Goal: Task Accomplishment & Management: Manage account settings

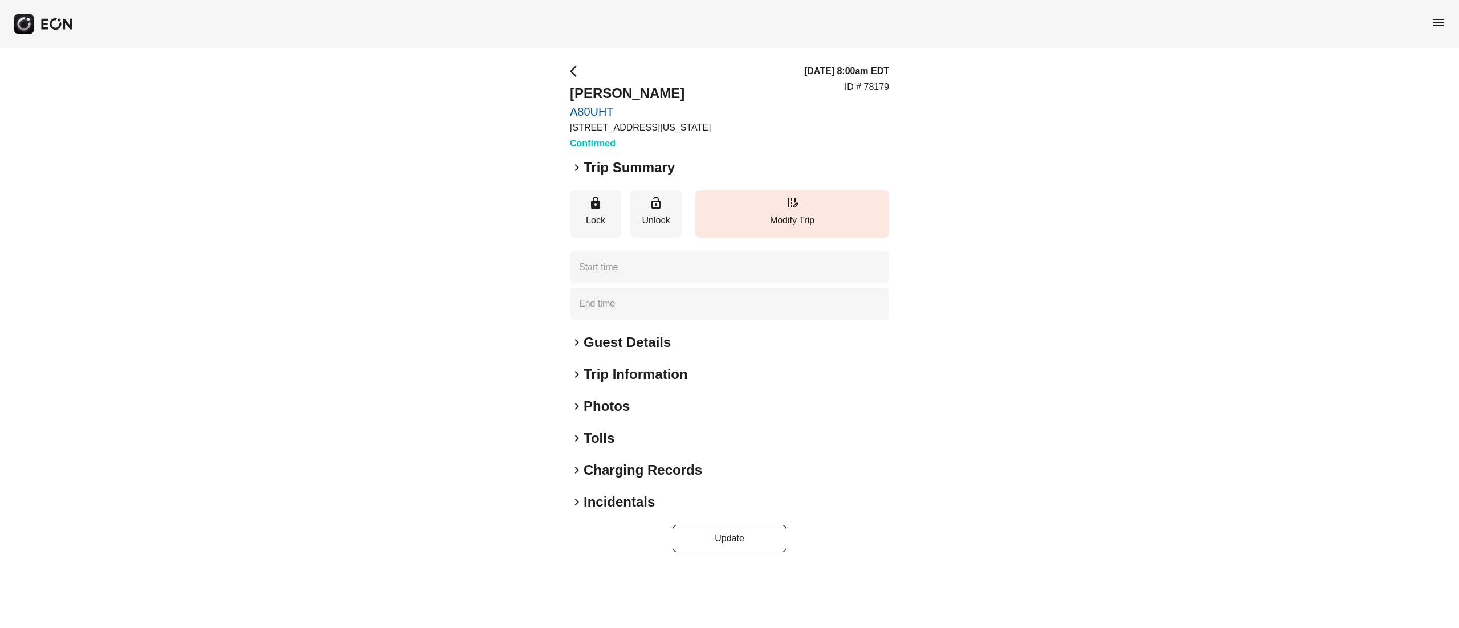
type time "**********"
click at [632, 348] on h2 "Guest Details" at bounding box center [627, 342] width 87 height 18
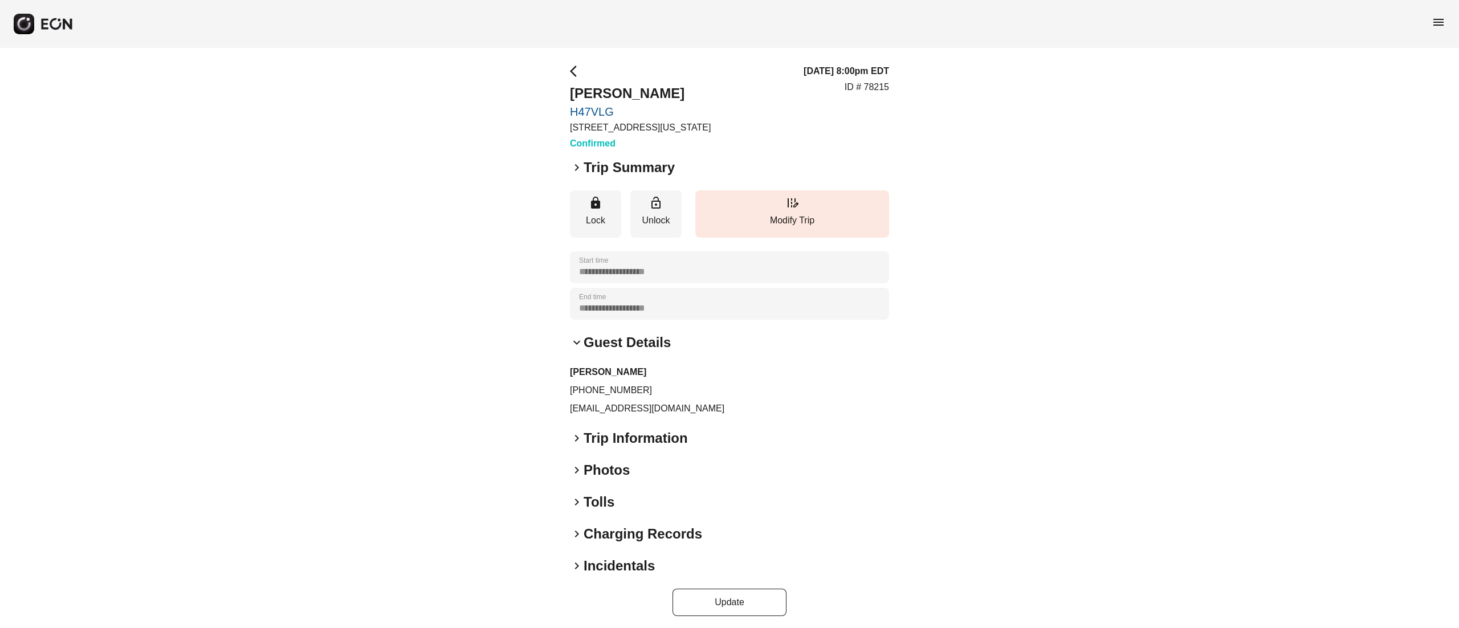
click at [605, 389] on p "+16469072251" at bounding box center [729, 391] width 319 height 14
copy p "+16469072251"
click at [621, 88] on h2 "[PERSON_NAME]" at bounding box center [640, 93] width 141 height 18
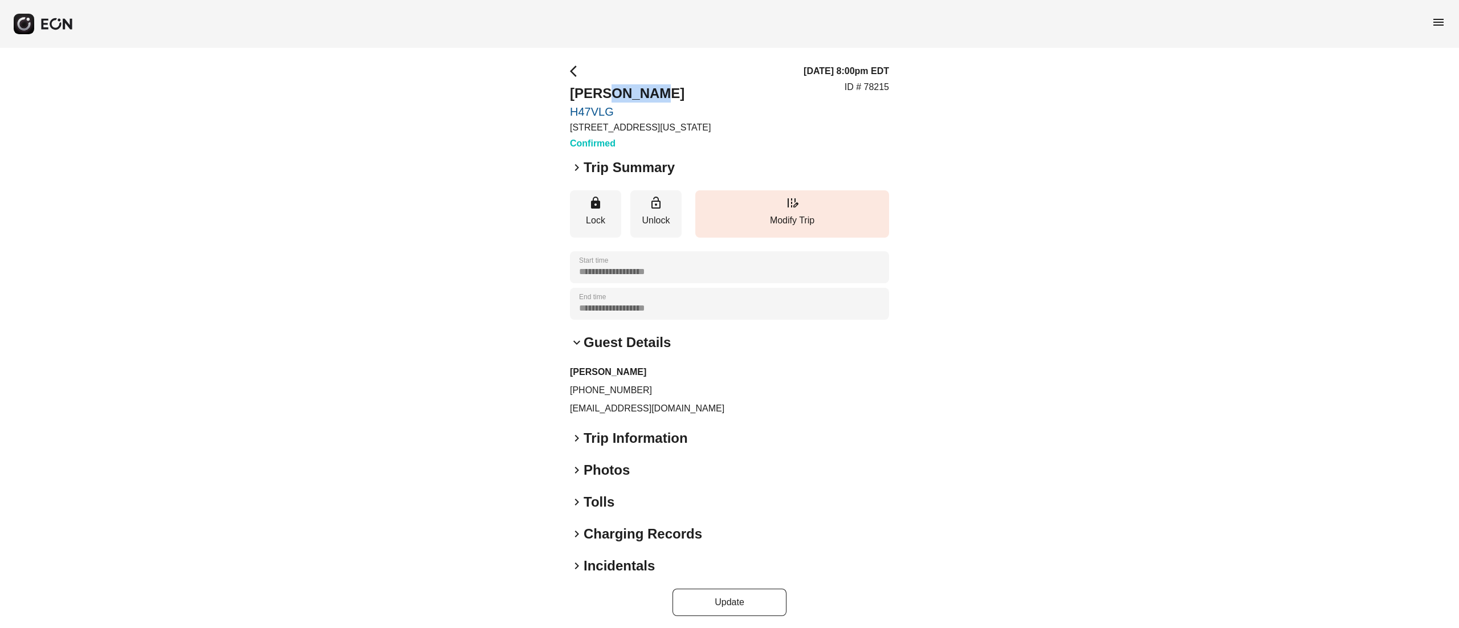
click at [621, 88] on h2 "AMAN MAYSON" at bounding box center [640, 93] width 141 height 18
copy h2 "AMAN MAYSON"
click at [924, 145] on div "**********" at bounding box center [729, 340] width 1459 height 585
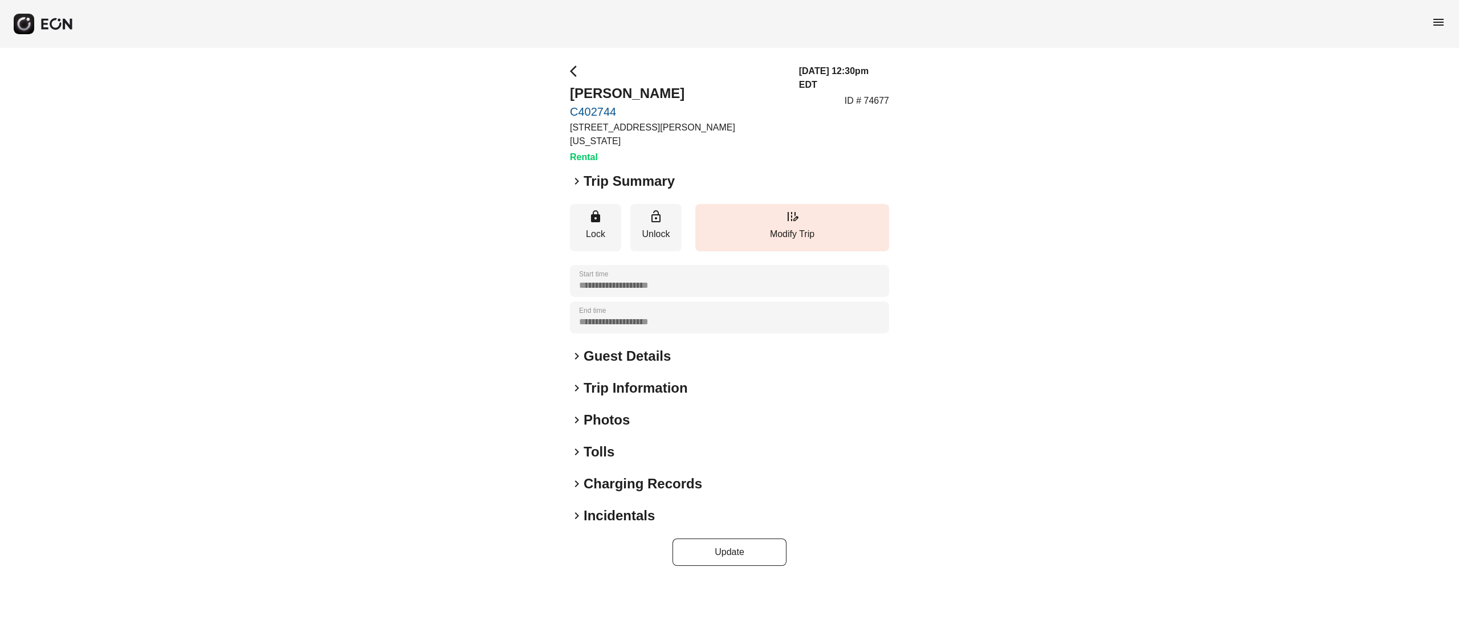
click at [616, 411] on h2 "Photos" at bounding box center [607, 420] width 46 height 18
click at [630, 411] on div "keyboard_arrow_right Photos" at bounding box center [729, 420] width 319 height 18
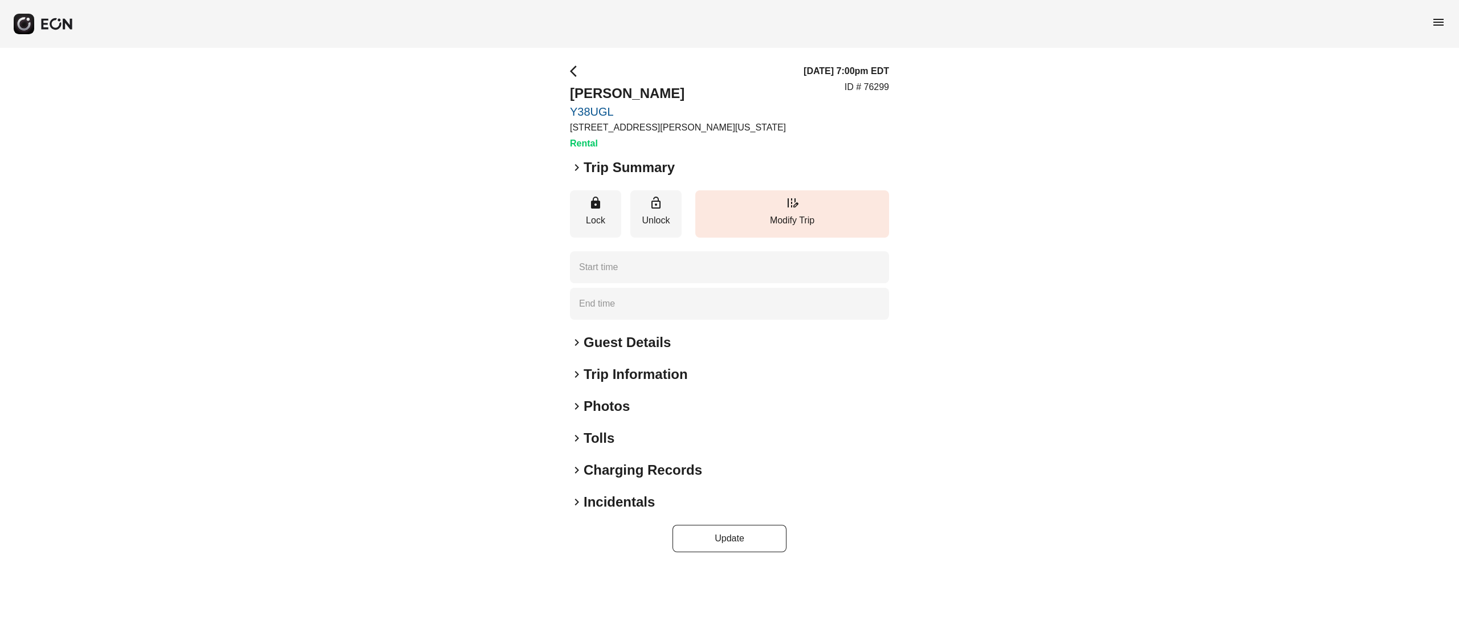
type time "**********"
click at [611, 417] on div "**********" at bounding box center [729, 308] width 319 height 488
click at [619, 350] on h2 "Guest Details" at bounding box center [627, 342] width 87 height 18
drag, startPoint x: 605, startPoint y: 395, endPoint x: 612, endPoint y: 402, distance: 10.1
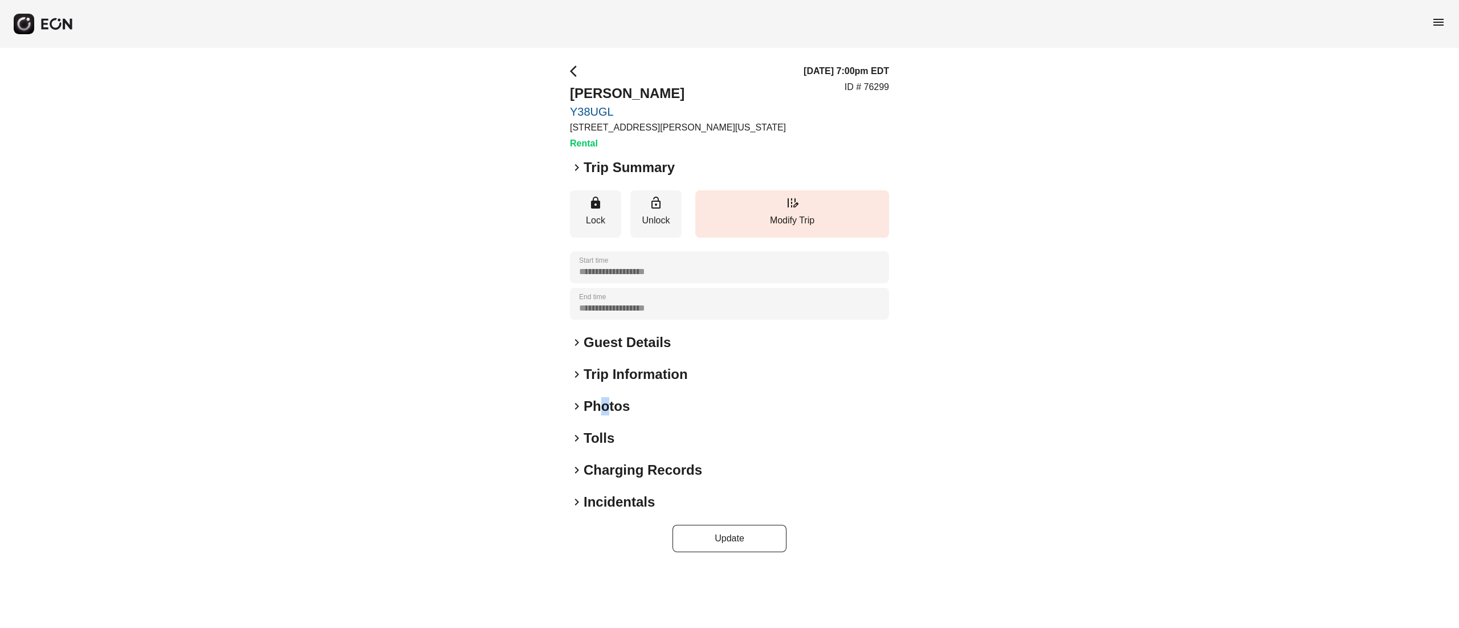
click at [609, 399] on div "**********" at bounding box center [729, 308] width 319 height 488
click at [614, 405] on h2 "Photos" at bounding box center [607, 406] width 46 height 18
click at [601, 401] on h2 "Photos" at bounding box center [607, 406] width 46 height 18
click at [603, 405] on h2 "Photos" at bounding box center [607, 406] width 46 height 18
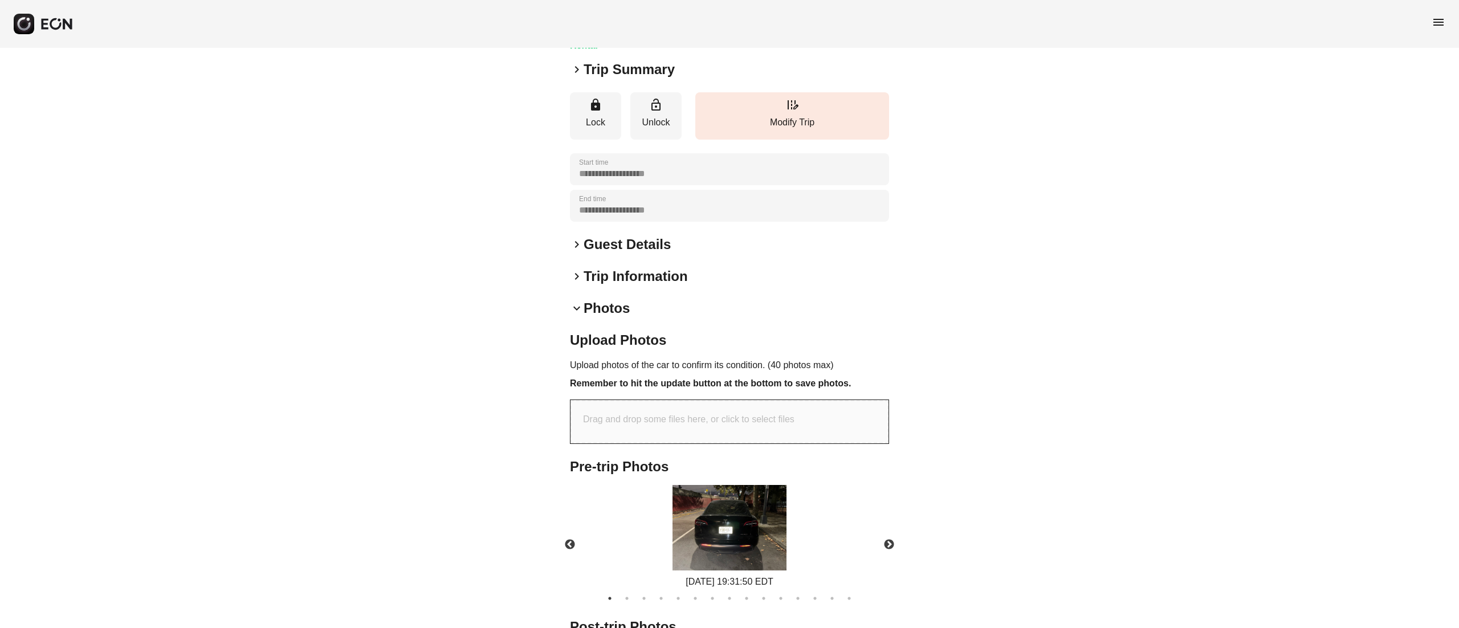
scroll to position [182, 0]
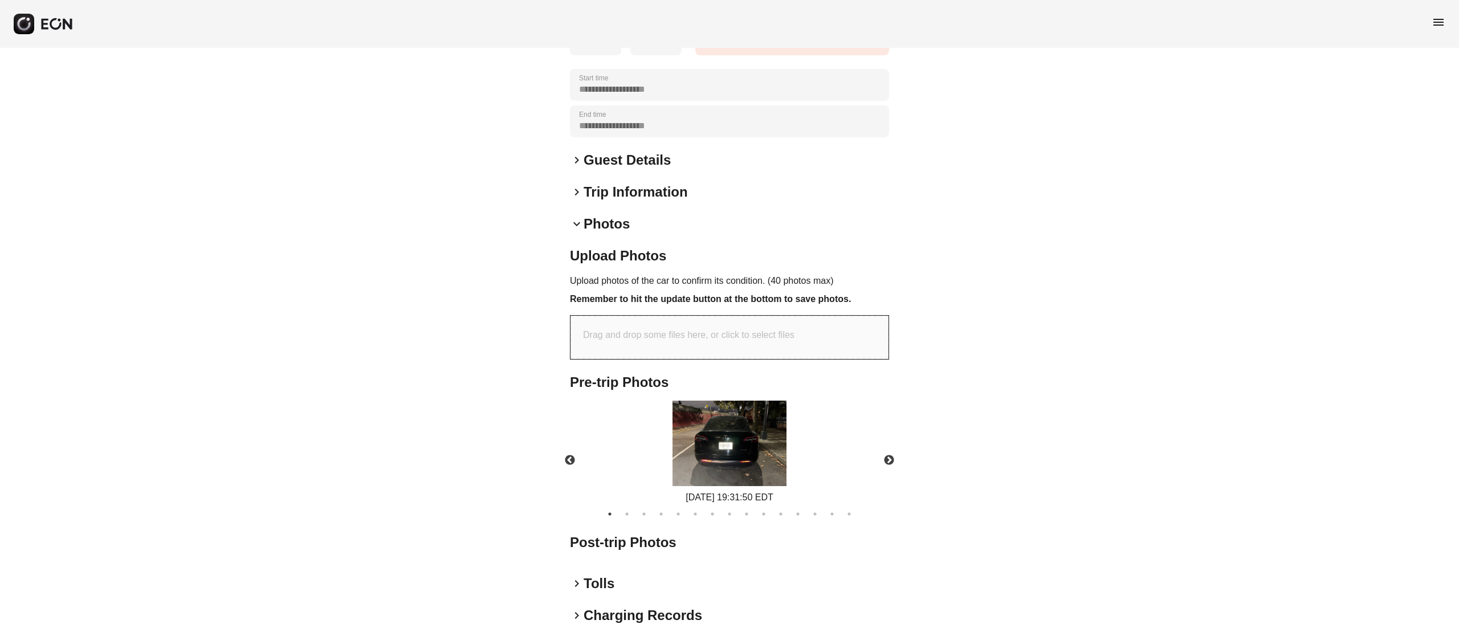
click at [764, 410] on img at bounding box center [729, 443] width 114 height 85
click at [894, 458] on button "Next" at bounding box center [889, 460] width 40 height 40
click at [891, 458] on button "Next" at bounding box center [889, 460] width 40 height 40
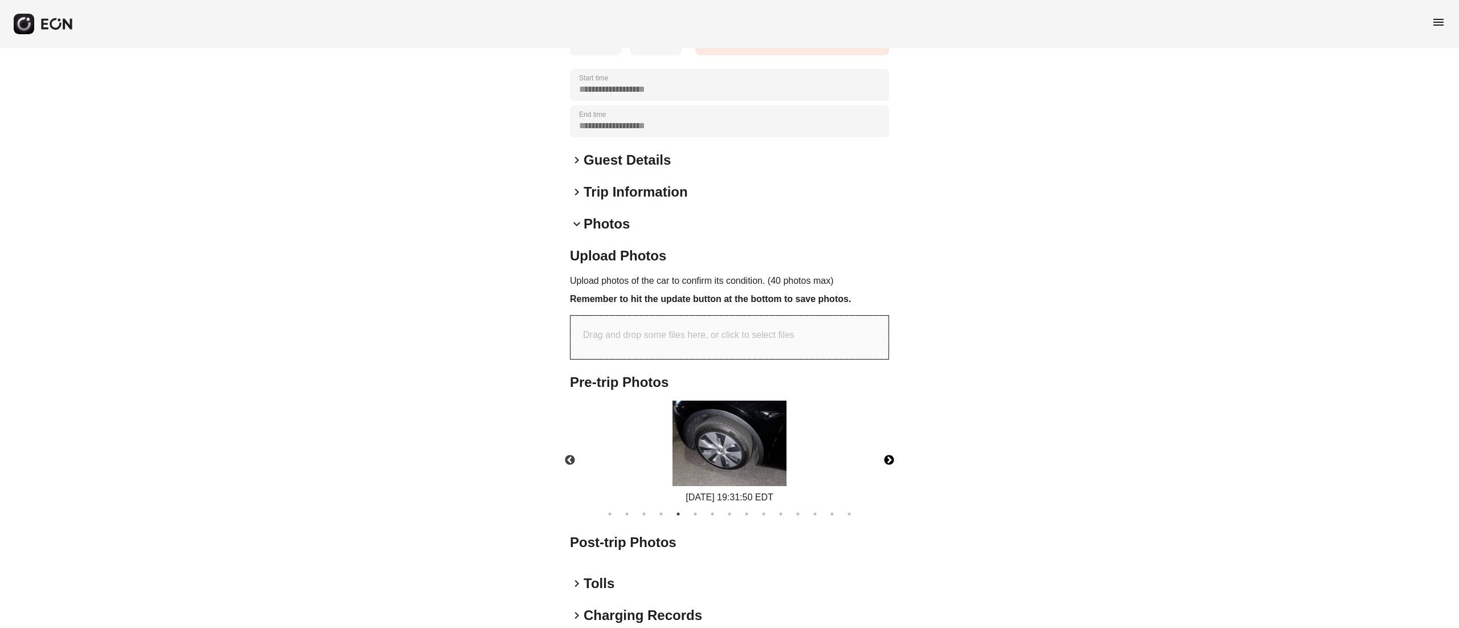
click at [891, 458] on button "Next" at bounding box center [889, 460] width 40 height 40
click at [775, 444] on img at bounding box center [729, 443] width 114 height 85
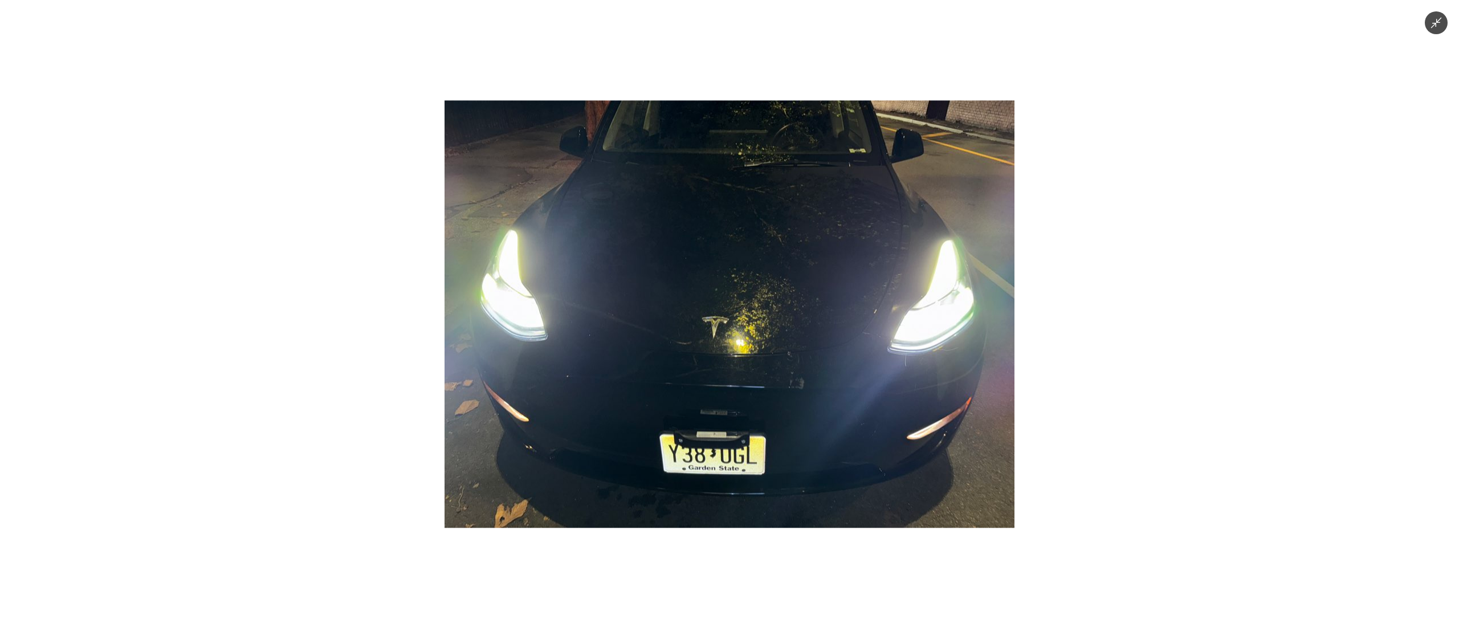
click at [811, 329] on img at bounding box center [729, 313] width 570 height 427
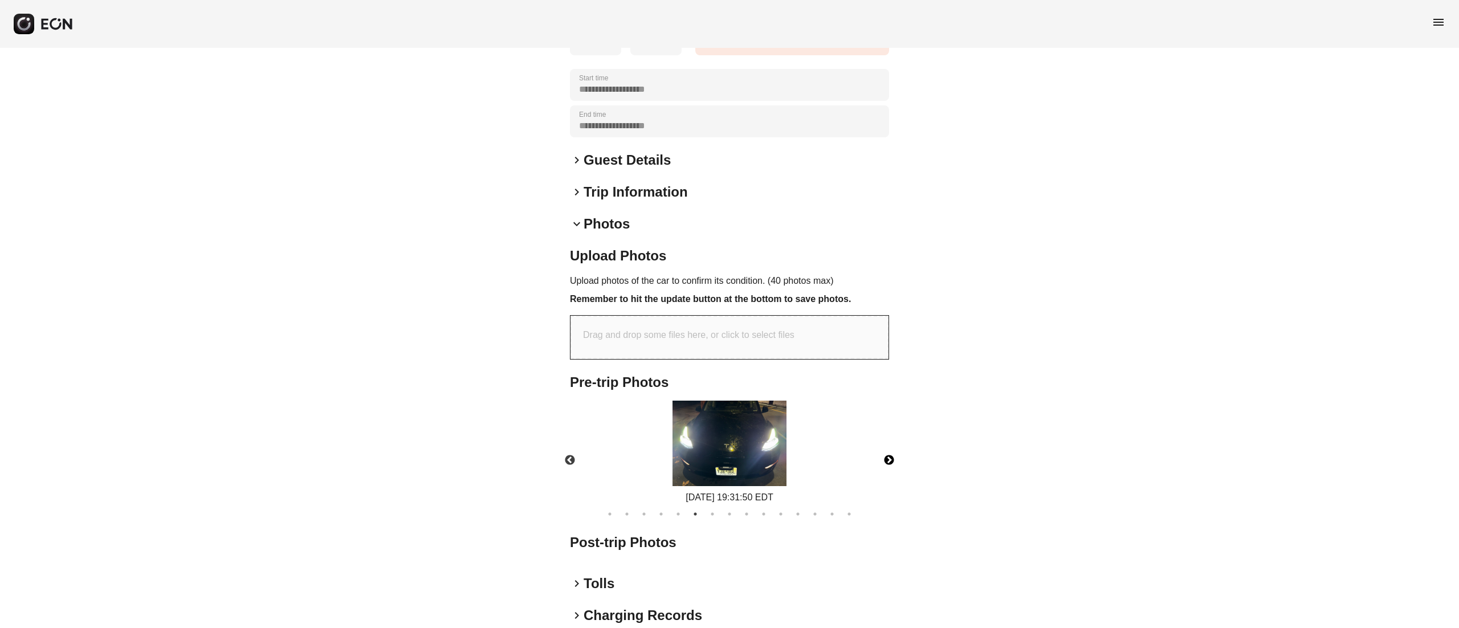
click at [761, 432] on img at bounding box center [729, 443] width 114 height 85
click at [886, 446] on button "Next" at bounding box center [889, 460] width 40 height 40
click at [785, 419] on img at bounding box center [729, 443] width 114 height 85
click at [887, 455] on button "Next" at bounding box center [889, 460] width 40 height 40
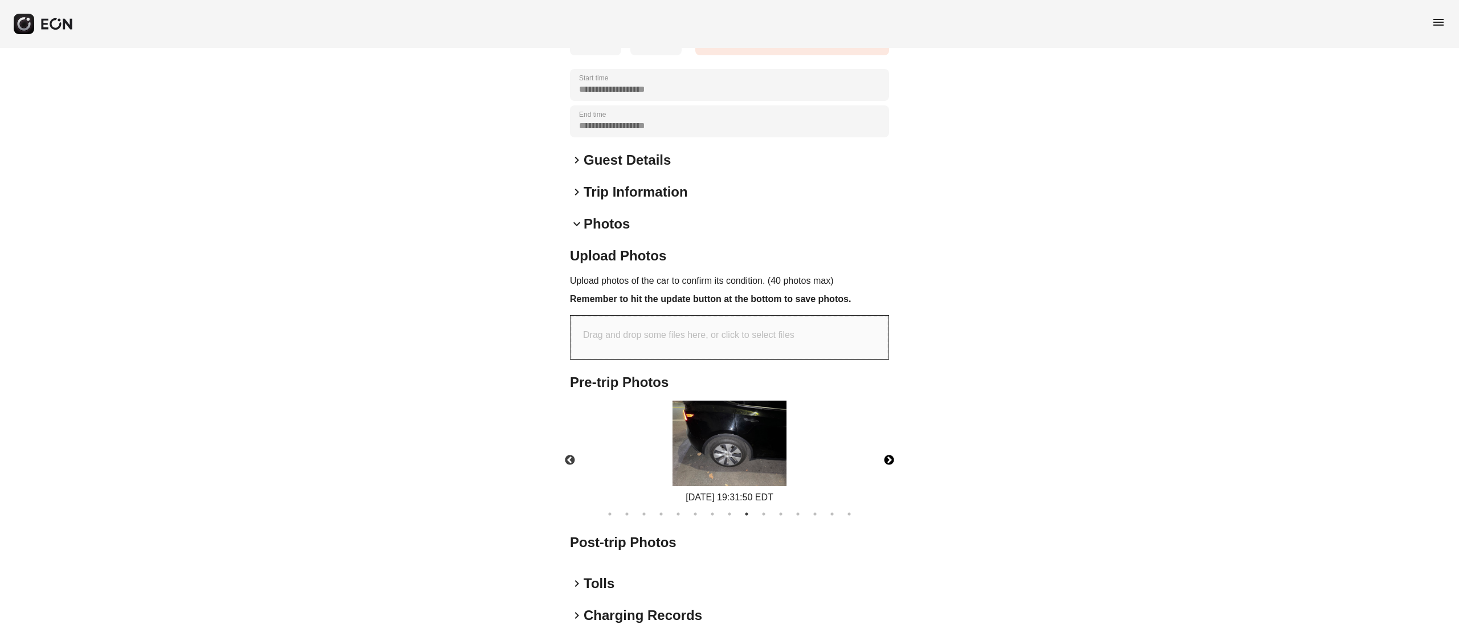
click at [887, 455] on button "Next" at bounding box center [889, 460] width 40 height 40
